Goal: Information Seeking & Learning: Learn about a topic

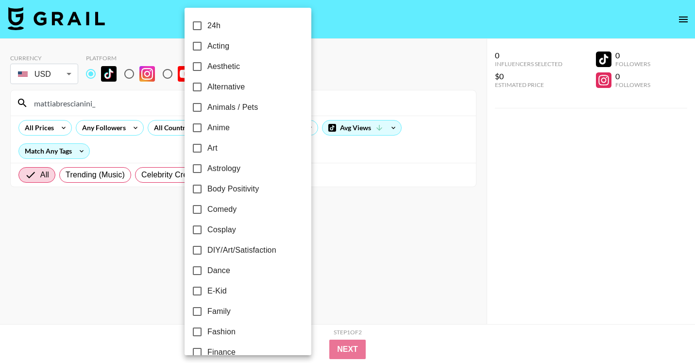
select select "Song"
click at [337, 97] on div at bounding box center [347, 181] width 695 height 363
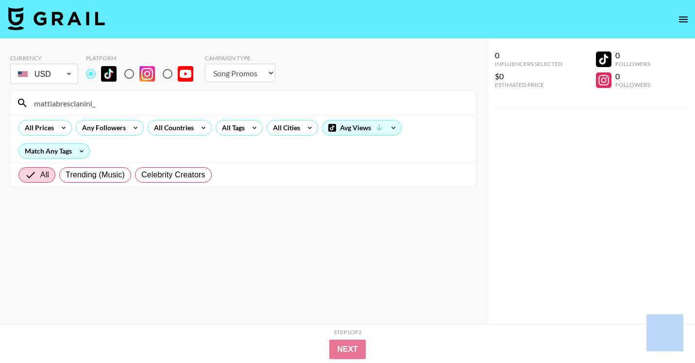
click at [337, 97] on div at bounding box center [347, 181] width 695 height 363
click at [337, 97] on div "24h Acting Aesthetic Alternative Animals / Pets Anime Art Astrology Body Positi…" at bounding box center [347, 181] width 695 height 363
click at [331, 93] on div "mattiabrescianini_" at bounding box center [243, 102] width 465 height 25
click at [336, 100] on input "mattiabrescianini_" at bounding box center [249, 103] width 442 height 16
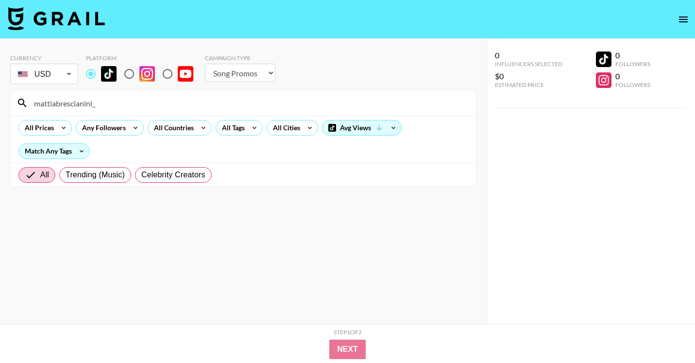
click at [336, 100] on input "mattiabrescianini_" at bounding box center [249, 103] width 442 height 16
click at [261, 97] on input "[PERSON_NAME].m" at bounding box center [249, 103] width 442 height 16
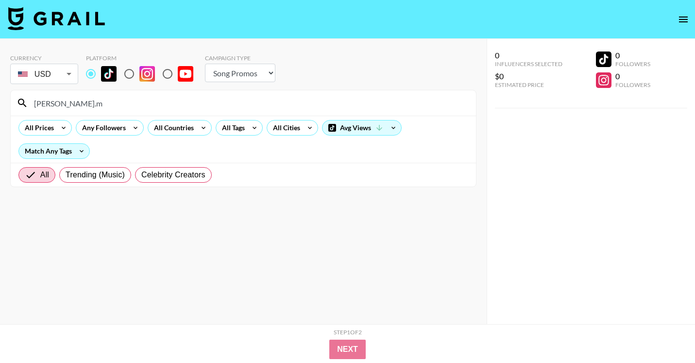
click at [261, 97] on input "[PERSON_NAME].m" at bounding box center [249, 103] width 442 height 16
click at [304, 106] on input "[PERSON_NAME][DOMAIN_NAME]" at bounding box center [249, 103] width 442 height 16
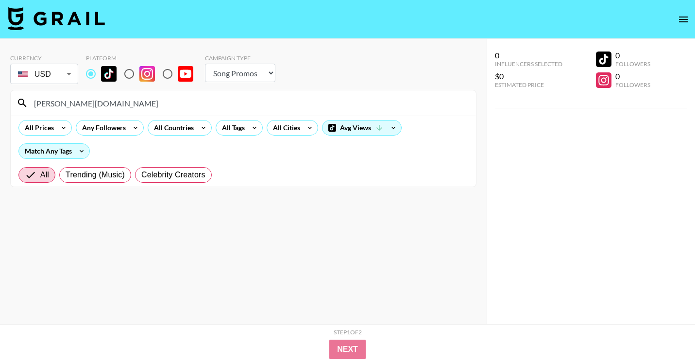
click at [305, 106] on input "[PERSON_NAME][DOMAIN_NAME]" at bounding box center [249, 103] width 442 height 16
click at [253, 108] on input "notsa" at bounding box center [249, 103] width 442 height 16
click at [255, 102] on input "notsa" at bounding box center [249, 103] width 442 height 16
paste input "[URL][DOMAIN_NAME]"
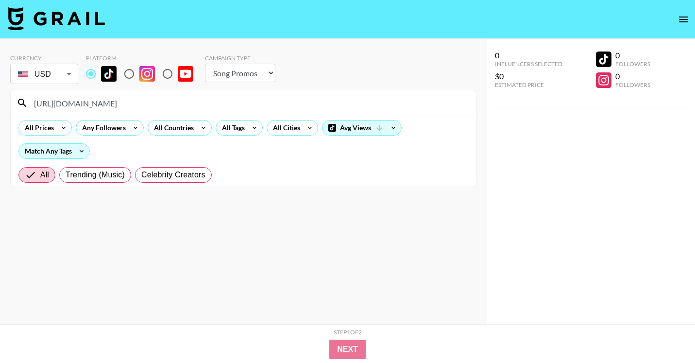
drag, startPoint x: 106, startPoint y: 102, endPoint x: 0, endPoint y: 101, distance: 106.3
click at [0, 101] on div "Currency USD USD ​ Platform Campaign Type Choose Type... Song Promos Brand Prom…" at bounding box center [243, 201] width 487 height 324
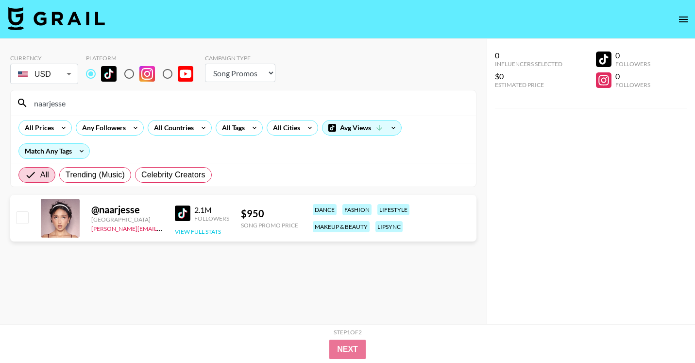
click at [202, 232] on button "View Full Stats" at bounding box center [198, 231] width 46 height 7
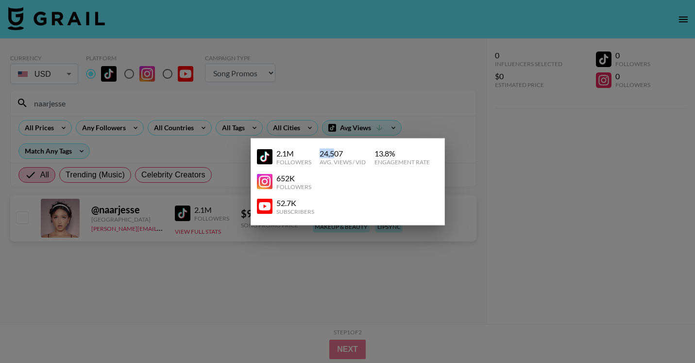
drag, startPoint x: 321, startPoint y: 152, endPoint x: 336, endPoint y: 152, distance: 14.6
click at [336, 152] on div "24,507" at bounding box center [342, 153] width 46 height 10
copy div "24,5"
click at [337, 116] on div at bounding box center [347, 181] width 695 height 363
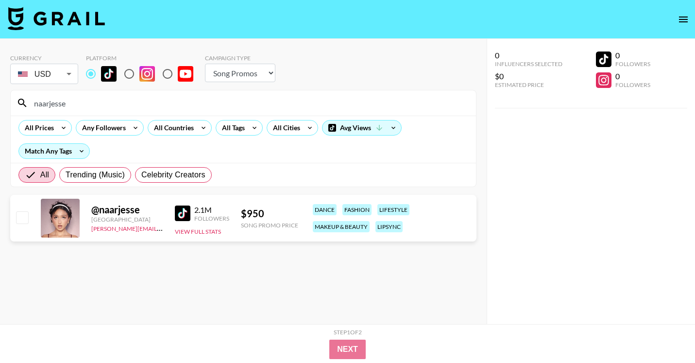
click at [293, 108] on input "naarjesse" at bounding box center [249, 103] width 442 height 16
paste input "[URL][EMAIL_ADDRESS][DOMAIN_NAME][DOMAIN_NAME]"
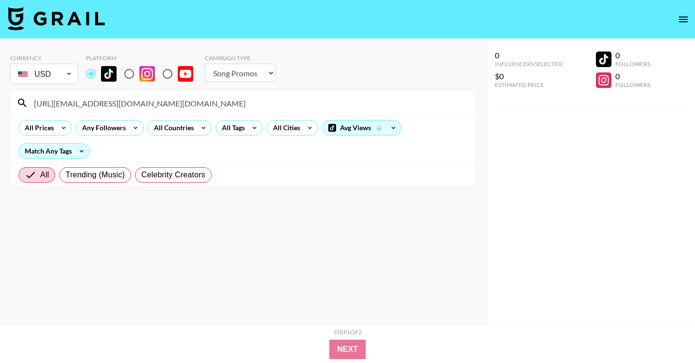
drag, startPoint x: 122, startPoint y: 106, endPoint x: 0, endPoint y: 104, distance: 122.4
click at [0, 106] on div "Currency USD USD ​ Platform Campaign Type Choose Type... Song Promos Brand Prom…" at bounding box center [243, 201] width 487 height 324
click at [299, 106] on input "turquoise.dec" at bounding box center [249, 103] width 442 height 16
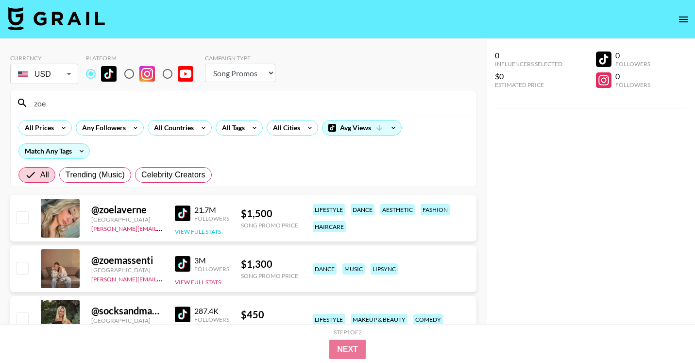
click at [208, 228] on button "View Full Stats" at bounding box center [198, 231] width 46 height 7
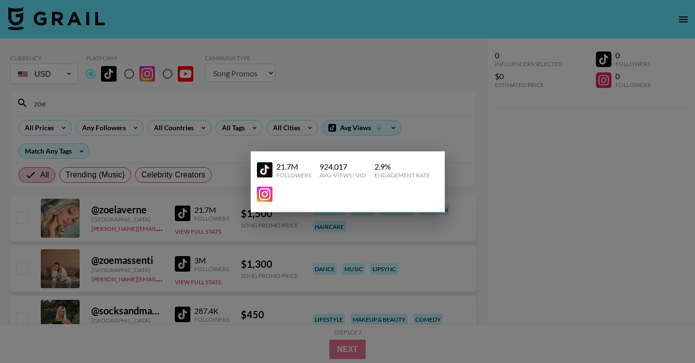
click at [301, 143] on div at bounding box center [347, 181] width 695 height 363
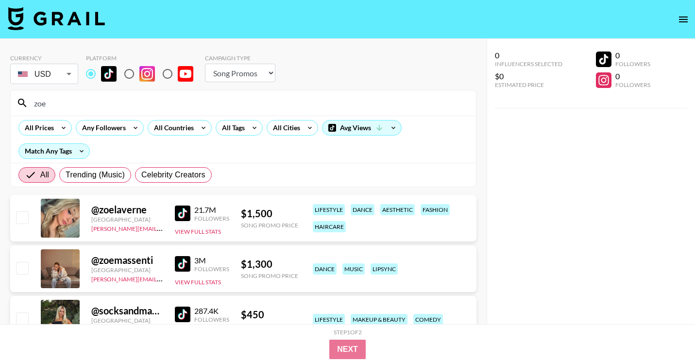
click at [264, 101] on input "zoe" at bounding box center [249, 103] width 442 height 16
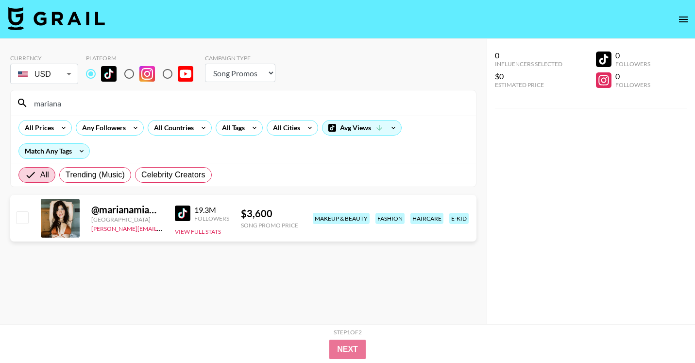
click at [201, 107] on input "mariana" at bounding box center [249, 103] width 442 height 16
paste input "[URL][DOMAIN_NAME][DOMAIN_NAME]"
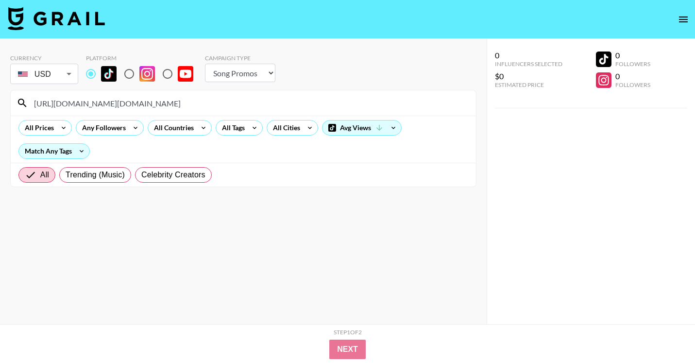
drag, startPoint x: 123, startPoint y: 101, endPoint x: 5, endPoint y: 99, distance: 117.5
click at [6, 101] on div "Currency USD USD ​ Platform Campaign Type Choose Type... Song Promos Brand Prom…" at bounding box center [243, 201] width 487 height 324
click at [384, 96] on input "mz.[PERSON_NAME]" at bounding box center [249, 103] width 442 height 16
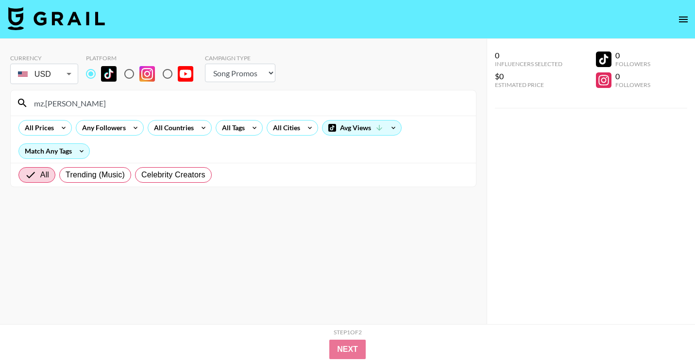
paste input "@maia_mz_"
click at [251, 97] on input "@maia_mz_" at bounding box center [249, 103] width 442 height 16
click at [252, 97] on input "@maia_mz_" at bounding box center [249, 103] width 442 height 16
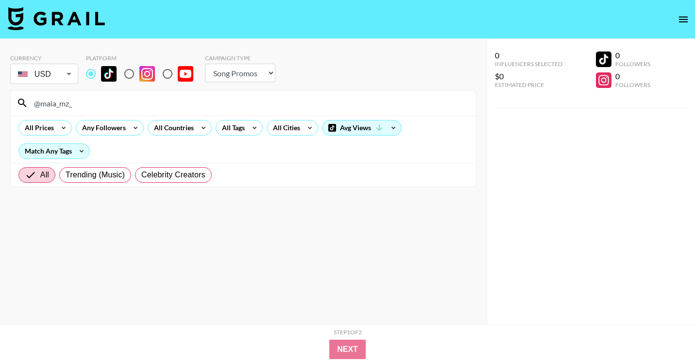
click at [252, 97] on input "@maia_mz_" at bounding box center [249, 103] width 442 height 16
paste input "rozerinn62"
click at [214, 99] on input "rozerinn62_" at bounding box center [249, 103] width 442 height 16
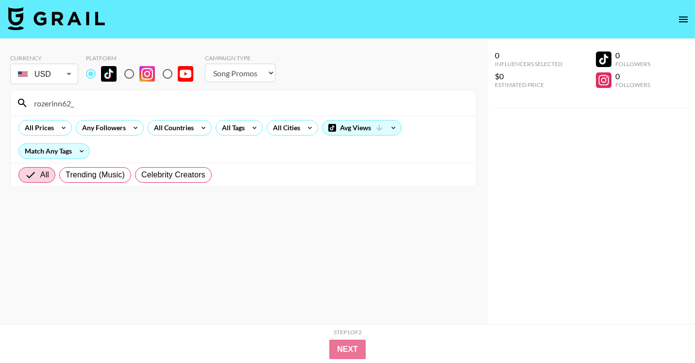
click at [214, 99] on input "rozerinn62_" at bounding box center [249, 103] width 442 height 16
paste input "[URL][DOMAIN_NAME]"
drag, startPoint x: 125, startPoint y: 101, endPoint x: 0, endPoint y: 94, distance: 124.9
click at [0, 99] on div "Currency USD USD ​ Platform Campaign Type Choose Type... Song Promos Brand Prom…" at bounding box center [243, 201] width 487 height 324
click at [222, 112] on div "rozerinn.62" at bounding box center [243, 102] width 465 height 25
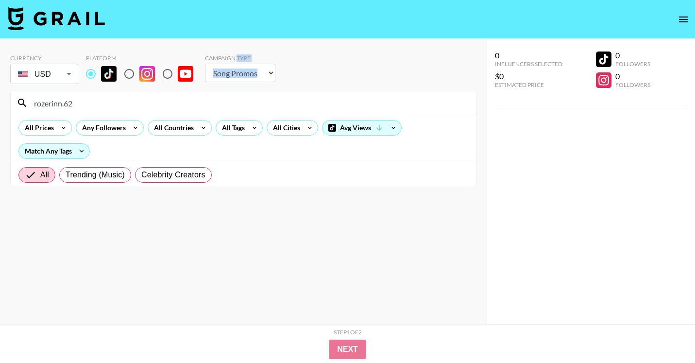
click at [222, 112] on div "rozerinn.62" at bounding box center [243, 102] width 465 height 25
click at [222, 111] on div "rozerinn.62" at bounding box center [243, 102] width 465 height 25
click at [225, 102] on input "rozerinn.62" at bounding box center [249, 103] width 442 height 16
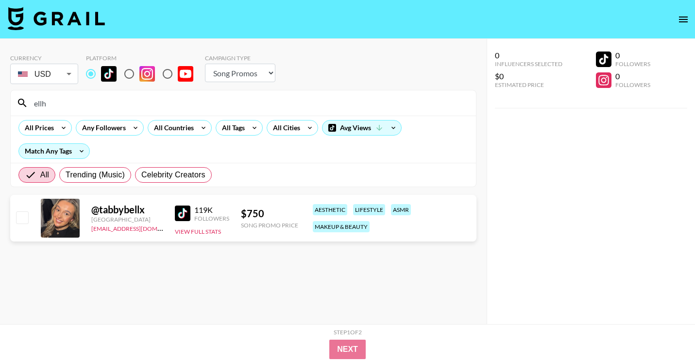
click at [293, 97] on input "ellh" at bounding box center [249, 103] width 442 height 16
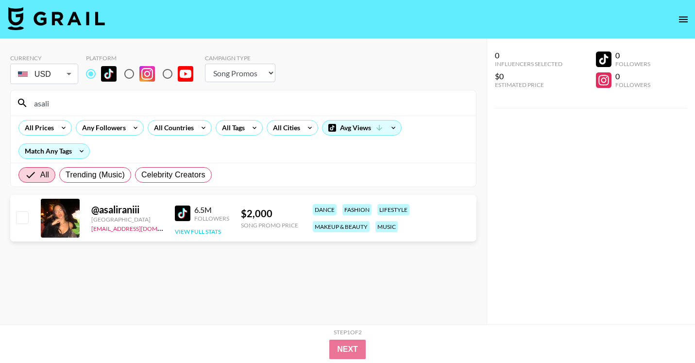
click at [210, 228] on button "View Full Stats" at bounding box center [198, 231] width 46 height 7
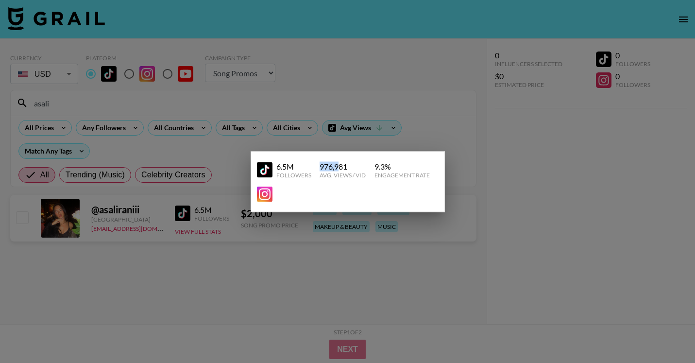
drag, startPoint x: 319, startPoint y: 167, endPoint x: 338, endPoint y: 167, distance: 19.4
click at [338, 167] on div "976,981" at bounding box center [342, 166] width 46 height 10
copy div "976,9"
click at [386, 134] on div at bounding box center [347, 181] width 695 height 363
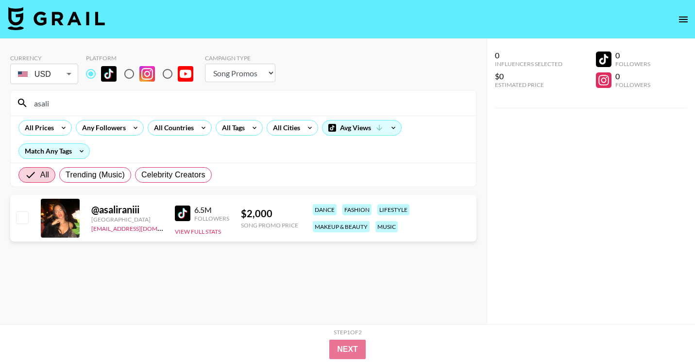
click at [269, 103] on input "asali" at bounding box center [249, 103] width 442 height 16
paste input "[URL][DOMAIN_NAME]"
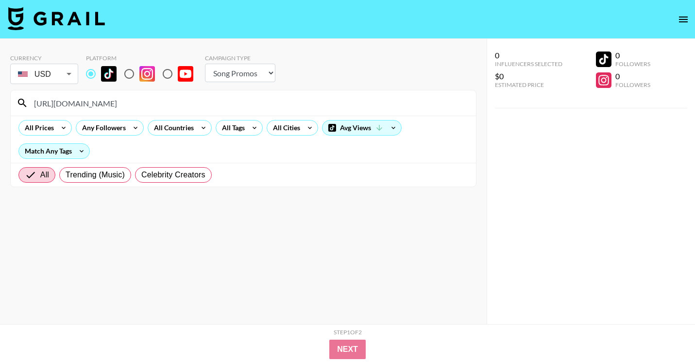
drag, startPoint x: 126, startPoint y: 102, endPoint x: 29, endPoint y: 95, distance: 96.9
click at [33, 100] on input "[URL][DOMAIN_NAME]" at bounding box center [249, 103] width 442 height 16
click at [339, 103] on input "__vegassoriano" at bounding box center [249, 103] width 442 height 16
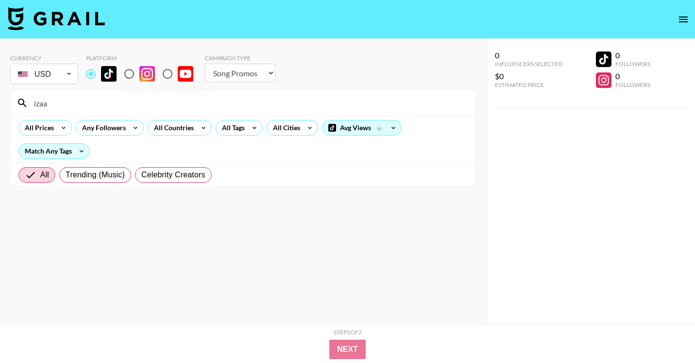
click at [256, 103] on input "izaa" at bounding box center [249, 103] width 442 height 16
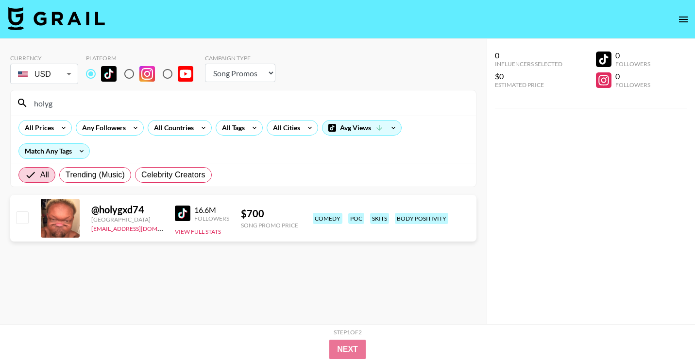
click at [359, 93] on div "holyg" at bounding box center [243, 102] width 465 height 25
click at [359, 105] on input "holyg" at bounding box center [249, 103] width 442 height 16
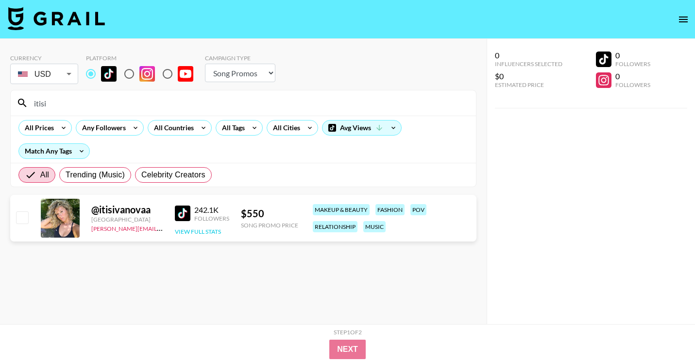
click at [206, 229] on button "View Full Stats" at bounding box center [198, 231] width 46 height 7
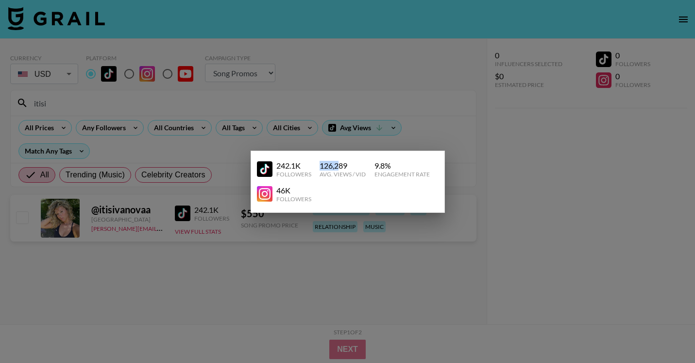
drag, startPoint x: 319, startPoint y: 165, endPoint x: 337, endPoint y: 165, distance: 18.0
click at [337, 165] on div "126,289" at bounding box center [342, 166] width 46 height 10
copy div "126,2"
drag, startPoint x: 375, startPoint y: 166, endPoint x: 404, endPoint y: 166, distance: 29.6
click at [404, 166] on div "9.8 %" at bounding box center [401, 166] width 55 height 10
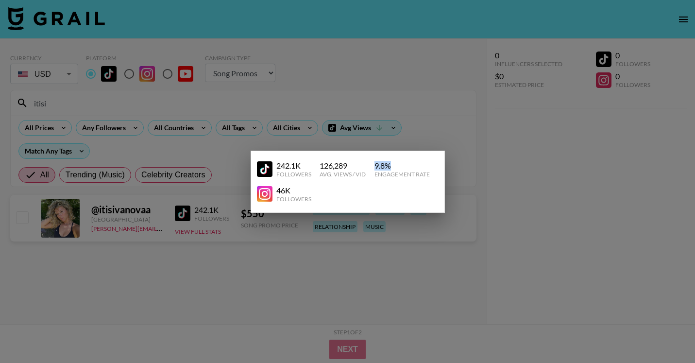
copy div "9.8 %"
click at [296, 122] on div at bounding box center [347, 181] width 695 height 363
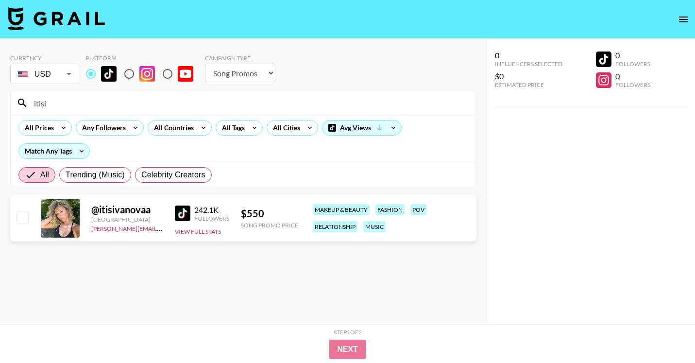
click at [293, 93] on div "itisi" at bounding box center [243, 102] width 465 height 25
click at [293, 97] on input "itisi" at bounding box center [249, 103] width 442 height 16
paste input "[URL][DOMAIN_NAME]"
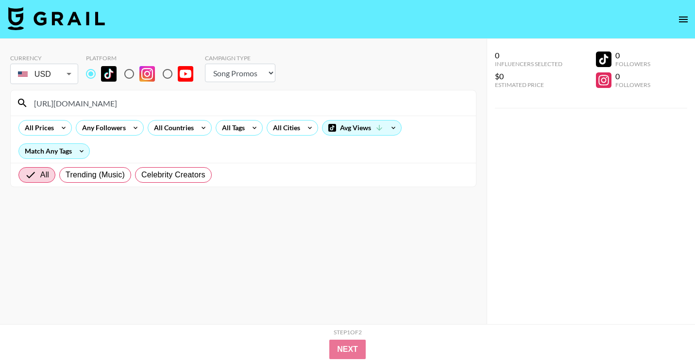
drag, startPoint x: 120, startPoint y: 104, endPoint x: 22, endPoint y: 101, distance: 98.1
click at [25, 104] on div "[URL][DOMAIN_NAME]" at bounding box center [243, 102] width 465 height 25
type input "euyasmingalvaoo"
